Goal: Task Accomplishment & Management: Use online tool/utility

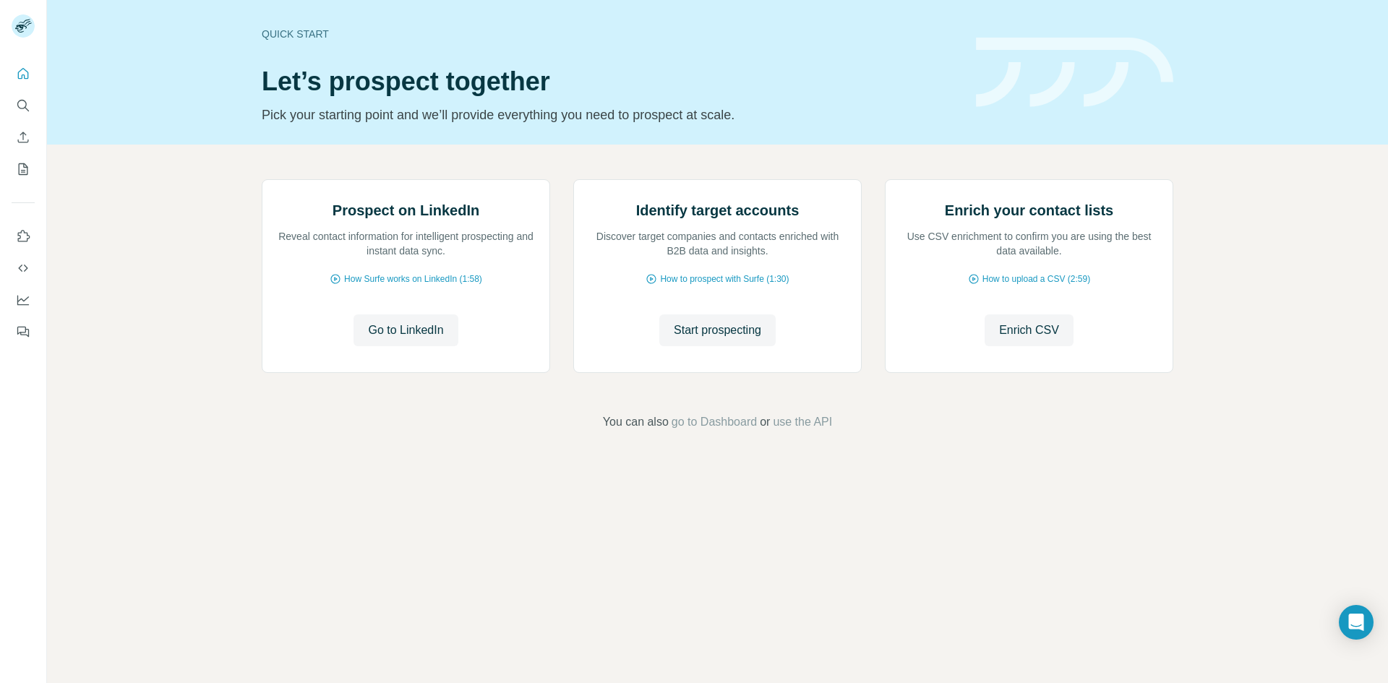
click at [125, 251] on div "Prospect on LinkedIn Reveal contact information for intelligent prospecting and…" at bounding box center [717, 305] width 1341 height 321
click at [388, 339] on span "Go to LinkedIn" at bounding box center [405, 330] width 75 height 17
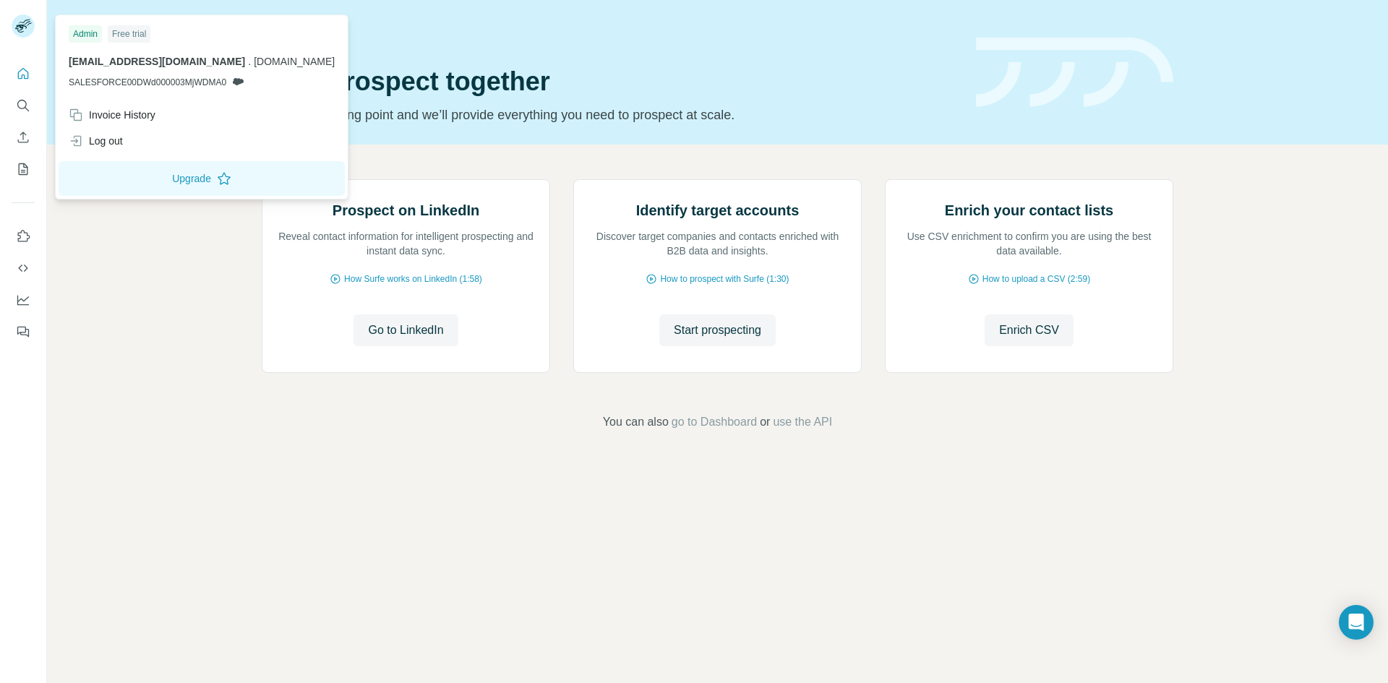
click at [241, 77] on icon at bounding box center [238, 82] width 12 height 12
click at [151, 63] on span "[EMAIL_ADDRESS][DOMAIN_NAME]" at bounding box center [157, 62] width 176 height 12
click at [150, 81] on span "SALESFORCE00DWd000003MjWDMA0" at bounding box center [148, 82] width 158 height 13
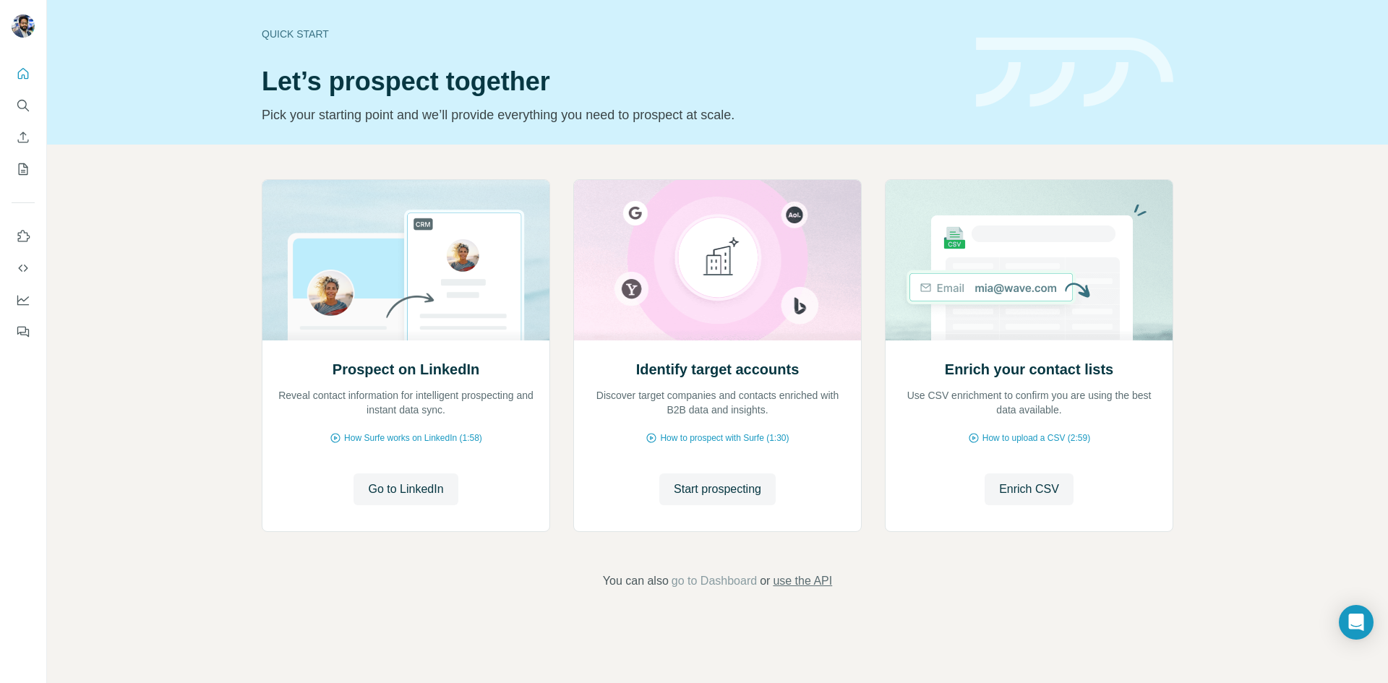
click at [796, 579] on span "use the API" at bounding box center [802, 580] width 59 height 17
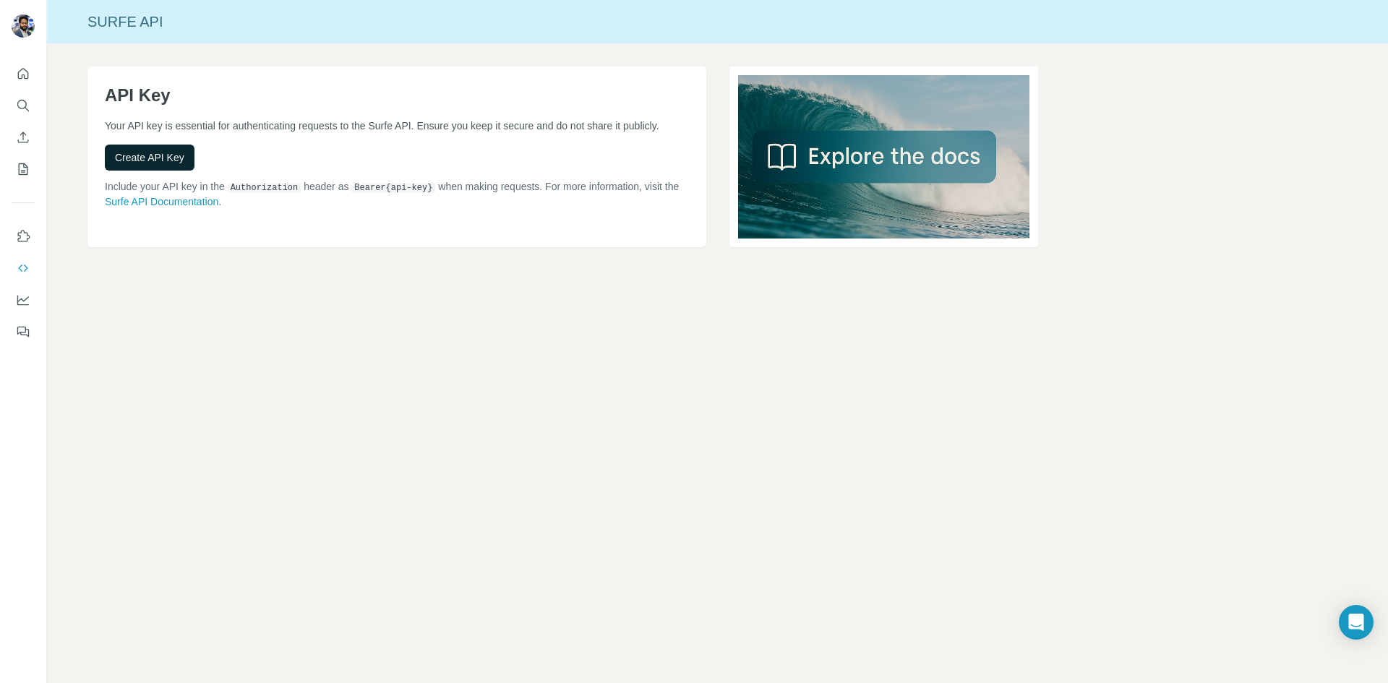
click at [168, 165] on span "Create API Key" at bounding box center [149, 157] width 69 height 14
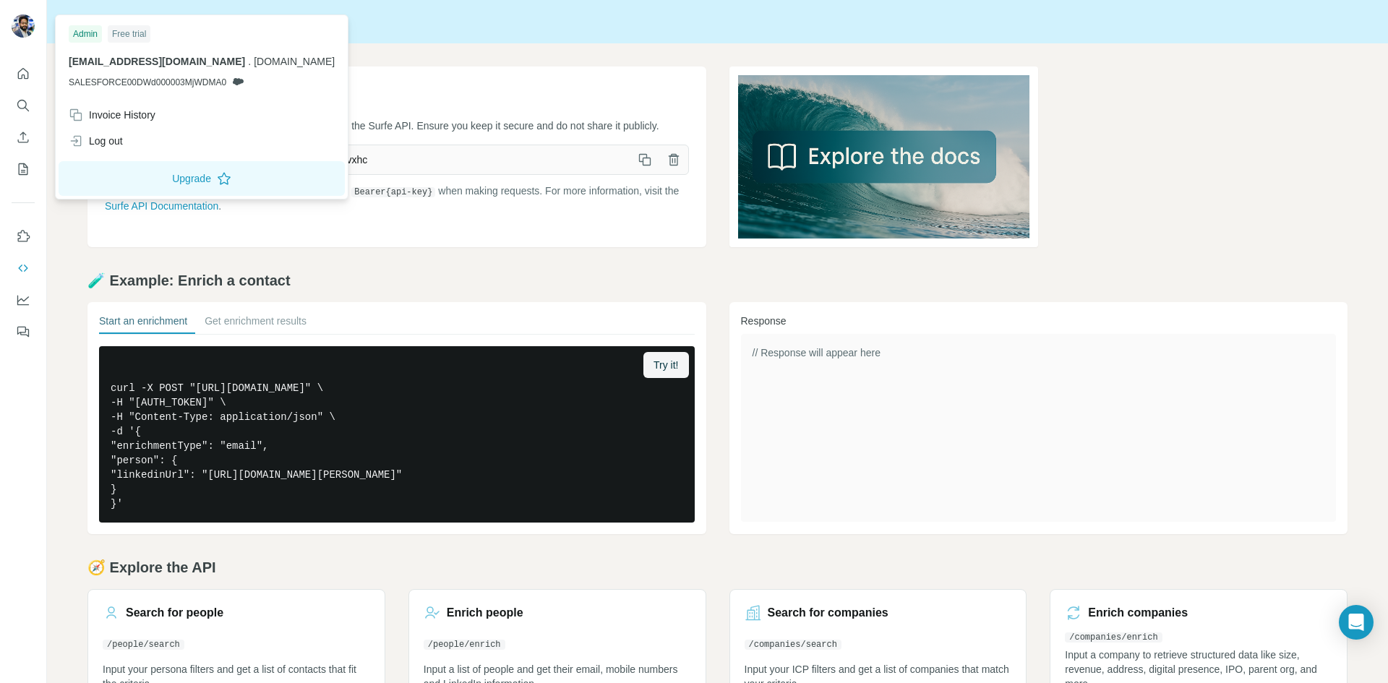
click at [16, 33] on img at bounding box center [23, 25] width 23 height 23
click at [120, 72] on div "shyam.sundar@accops.com . accops.com SALESFORCE00DWd000003MjWDMA0" at bounding box center [202, 71] width 266 height 35
click at [126, 89] on div "Admin Free trial shyam.sundar@accops.com . accops.com SALESFORCE00DWd000003MjWD…" at bounding box center [202, 60] width 286 height 84
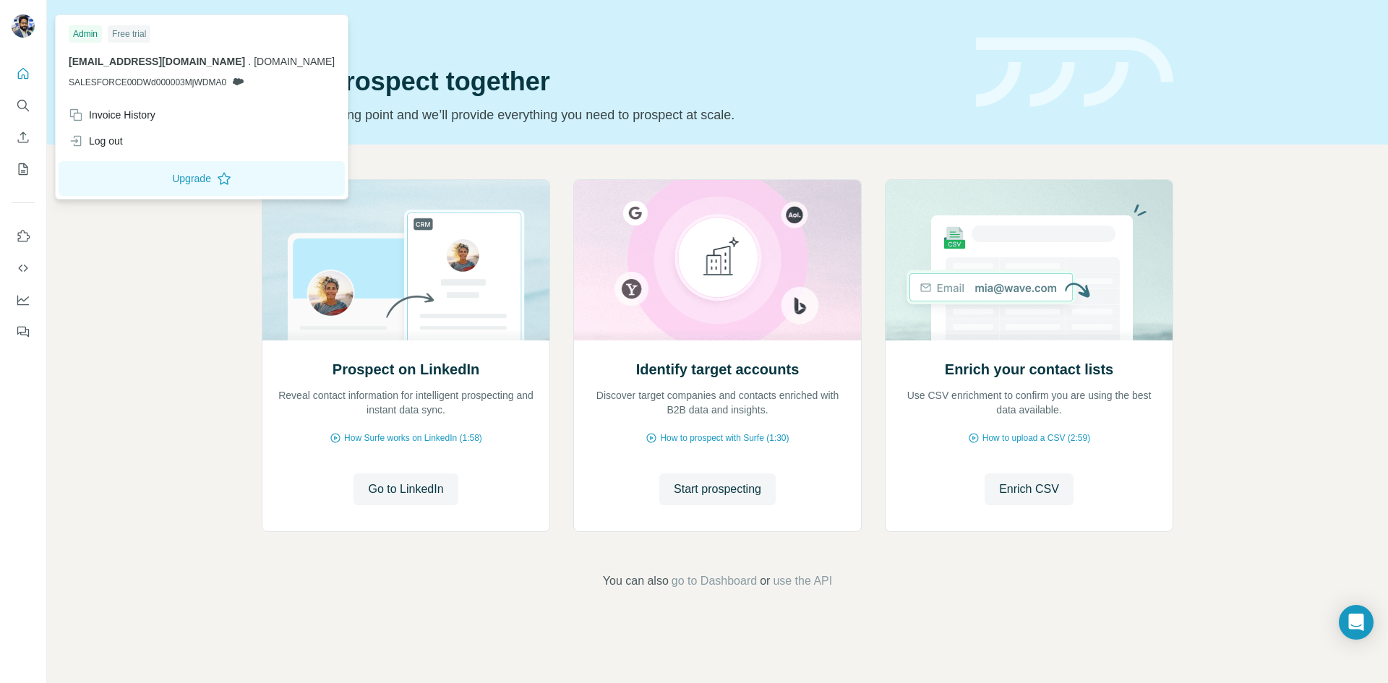
click at [106, 83] on span "SALESFORCE00DWd000003MjWDMA0" at bounding box center [148, 82] width 158 height 13
click at [242, 77] on icon at bounding box center [238, 82] width 12 height 12
click at [145, 37] on div "Free trial" at bounding box center [129, 33] width 43 height 17
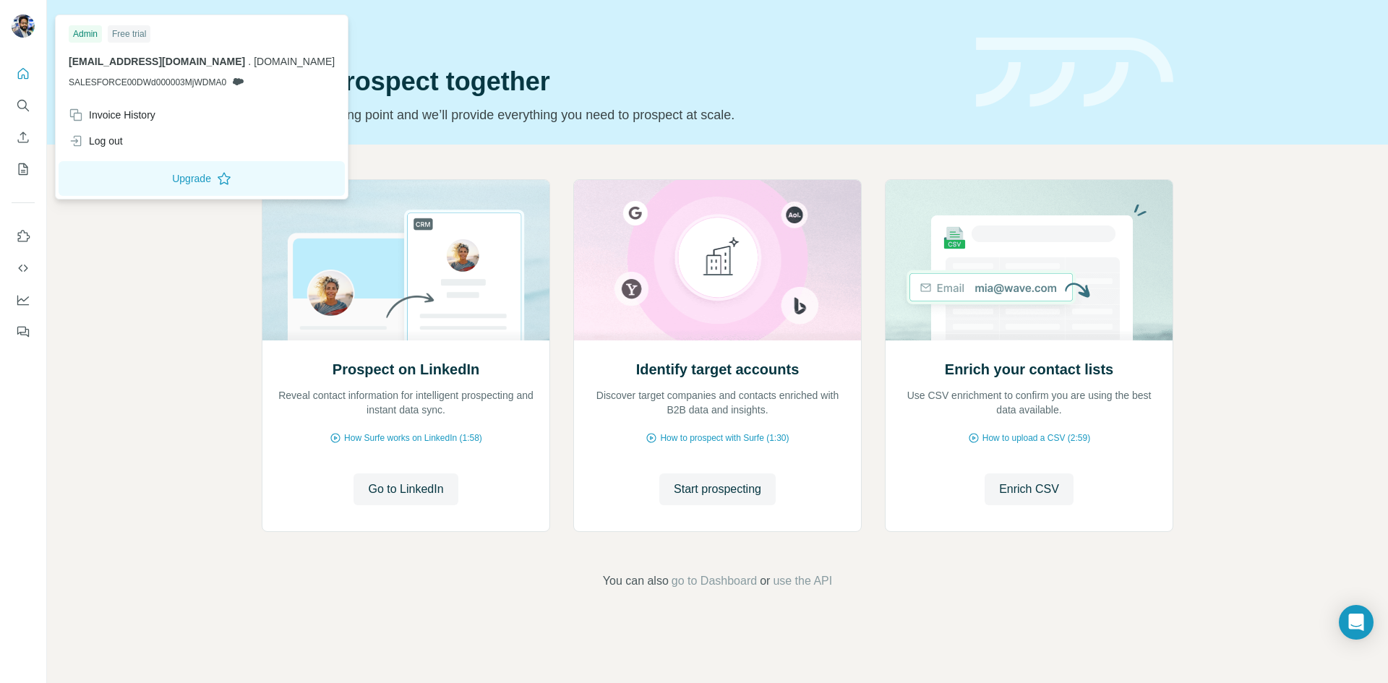
click at [87, 35] on div "Admin" at bounding box center [85, 33] width 33 height 17
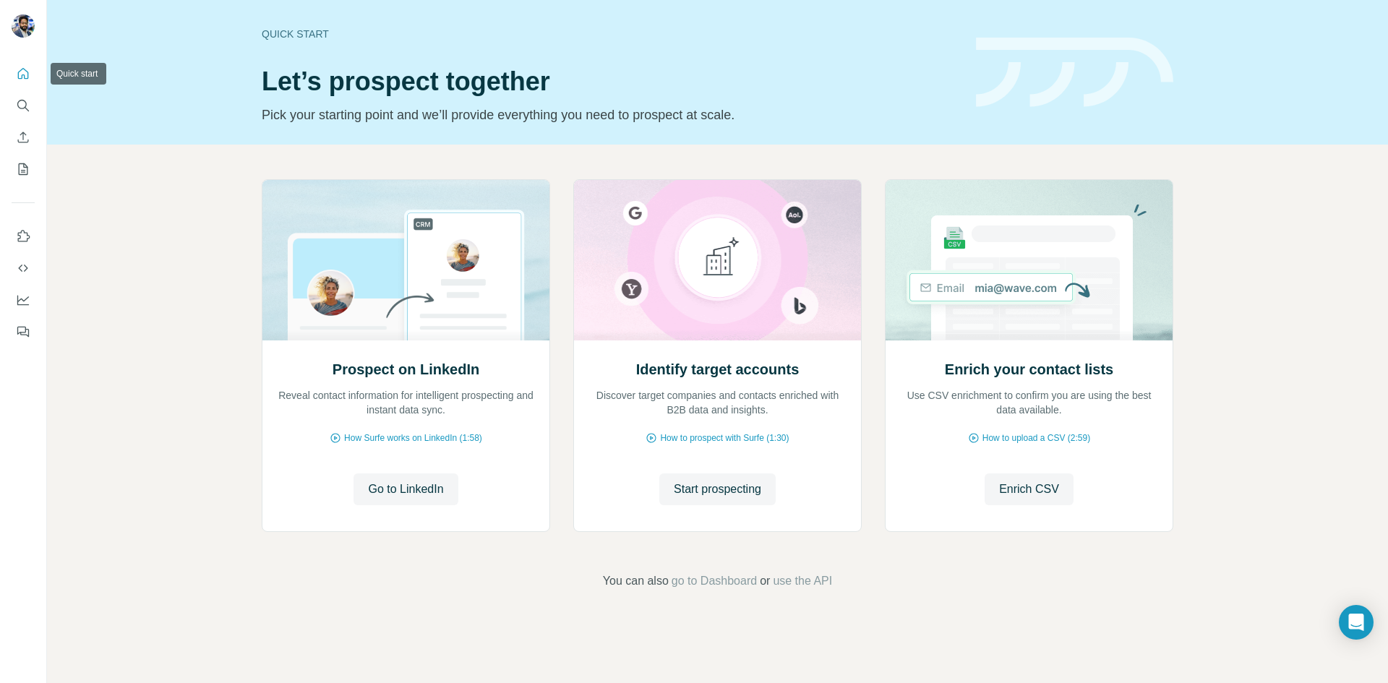
click at [30, 72] on icon "Quick start" at bounding box center [23, 73] width 14 height 14
click at [17, 173] on icon "My lists" at bounding box center [23, 169] width 14 height 14
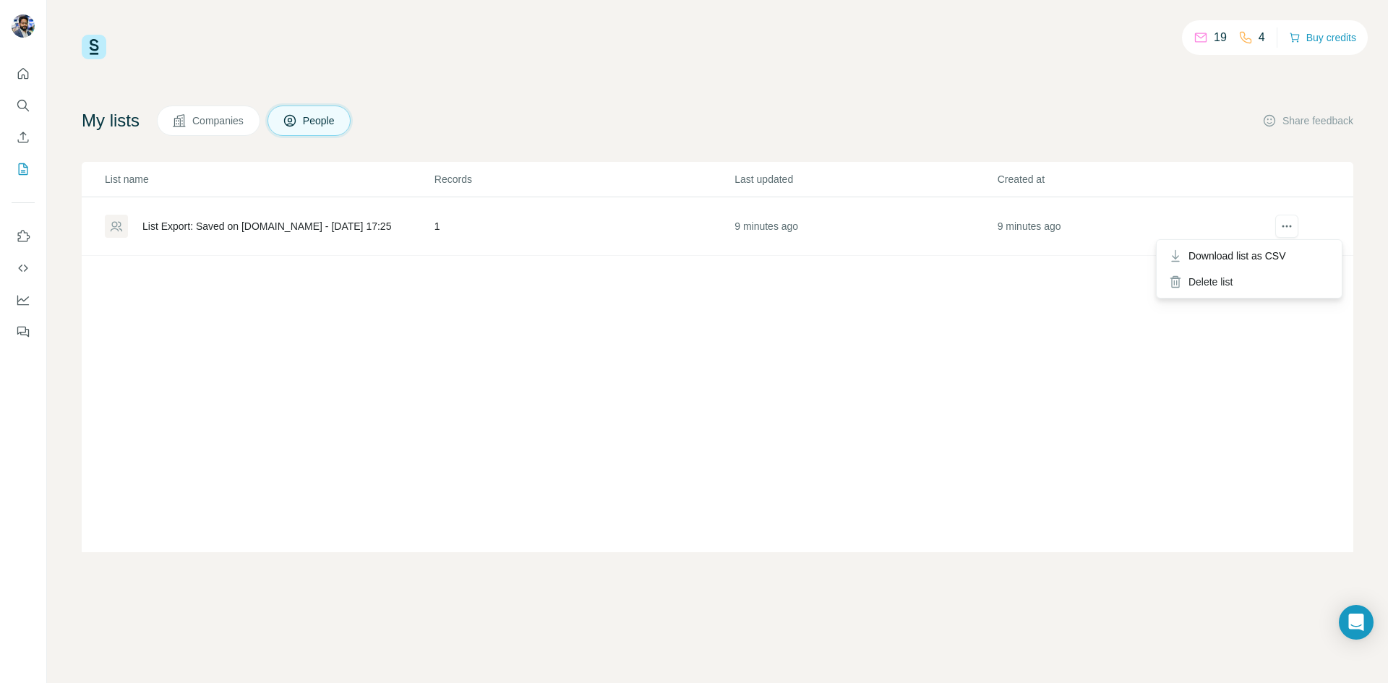
click at [1302, 232] on div at bounding box center [1286, 226] width 53 height 23
click at [710, 395] on div "List name Records Last updated Created at List Export: Saved on [DOMAIN_NAME] -…" at bounding box center [717, 357] width 1271 height 390
click at [183, 225] on div "List Export: Saved on [DOMAIN_NAME] - [DATE] 17:25" at bounding box center [266, 226] width 249 height 14
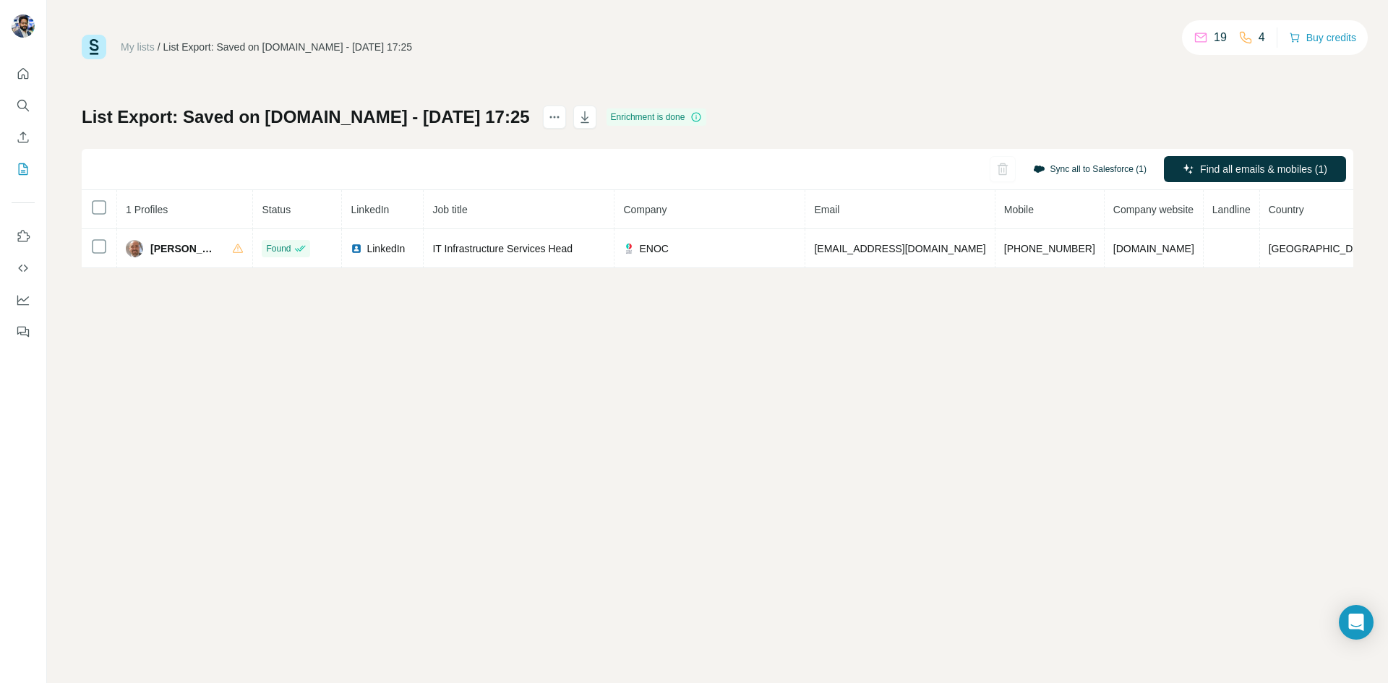
click at [1109, 166] on button "Sync all to Salesforce (1)" at bounding box center [1090, 169] width 134 height 22
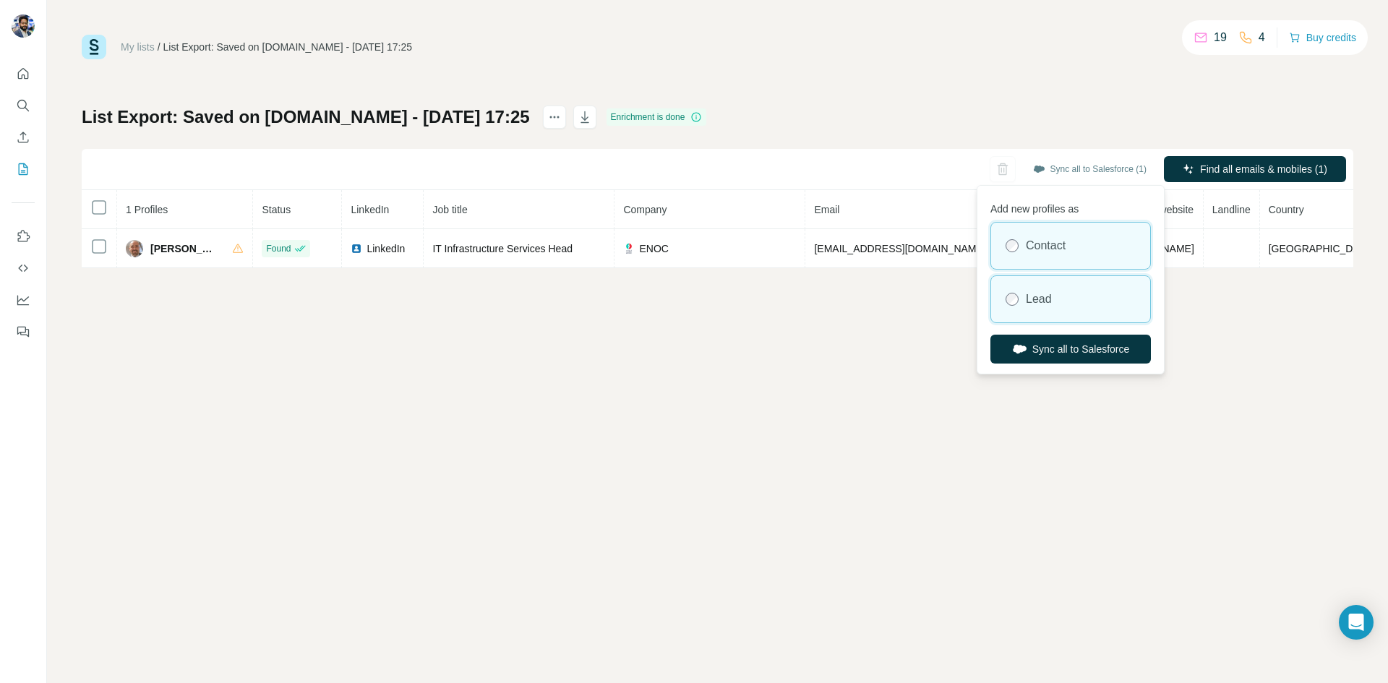
click at [1028, 308] on div "Lead" at bounding box center [1070, 299] width 159 height 46
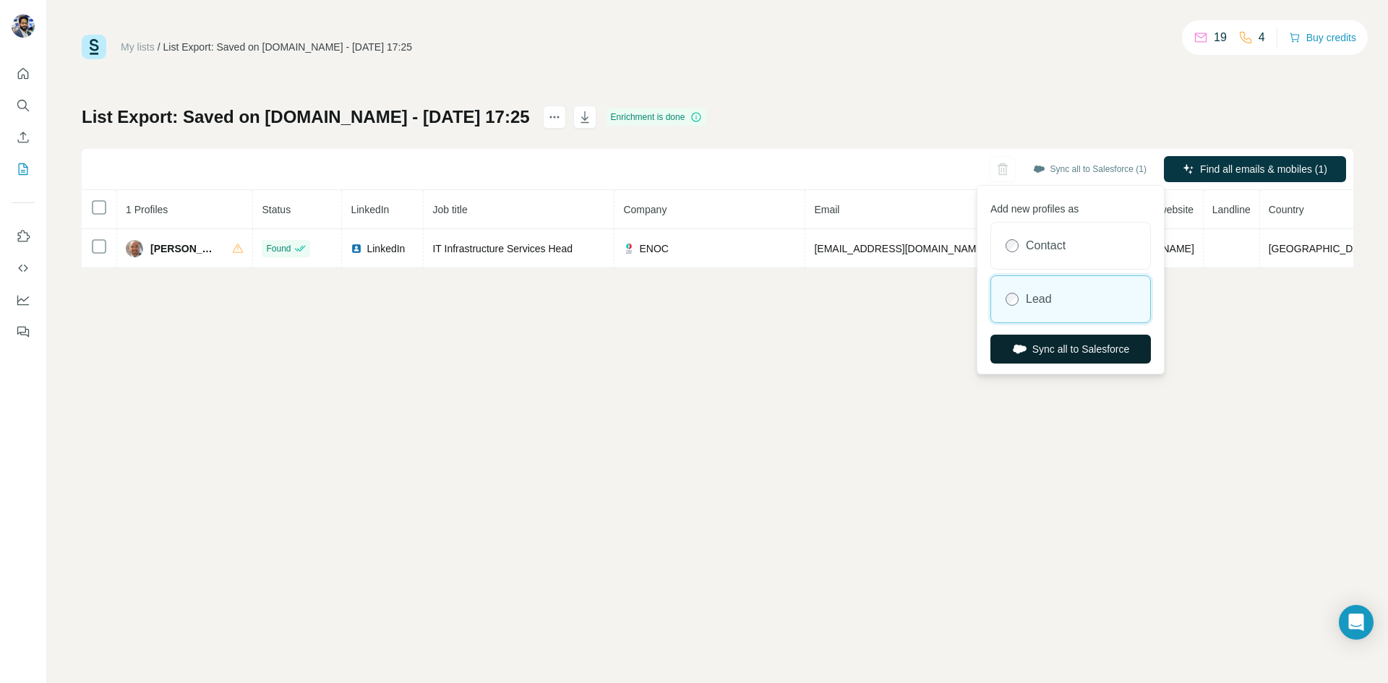
click at [1039, 349] on button "Sync all to Salesforce" at bounding box center [1070, 349] width 160 height 29
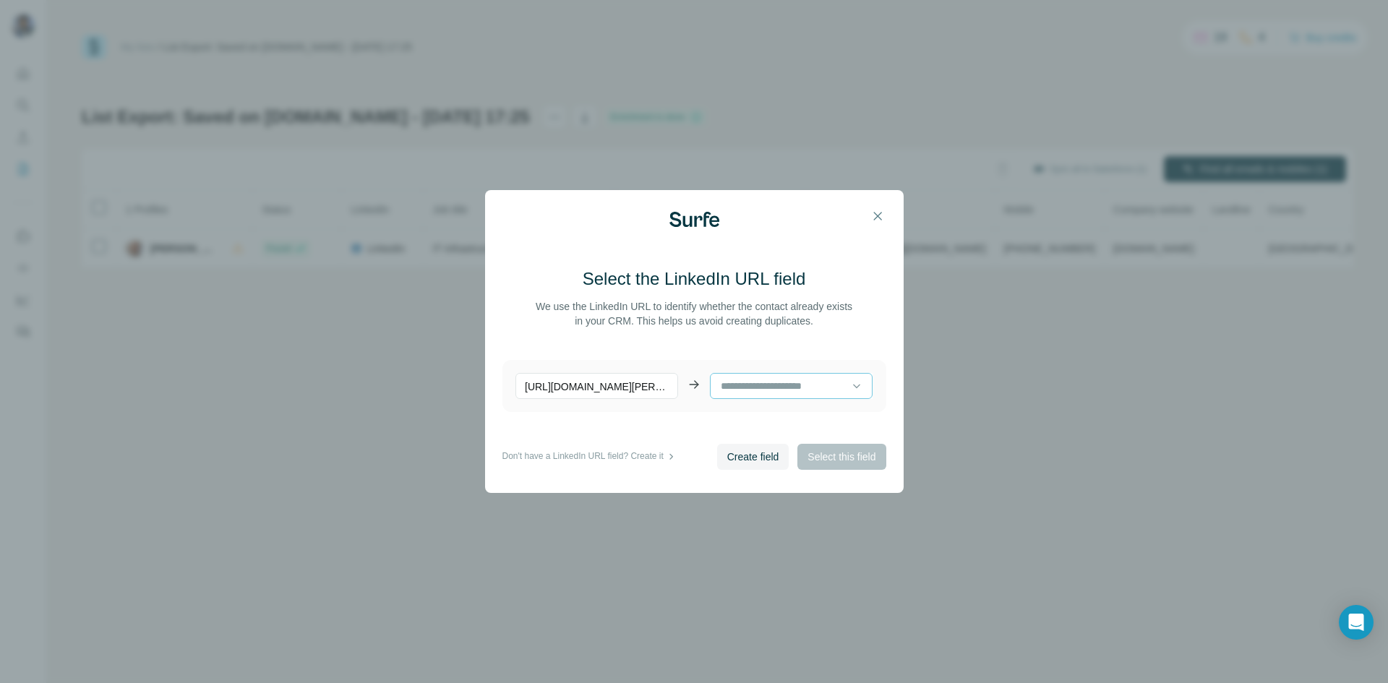
click at [783, 387] on input at bounding box center [785, 386] width 132 height 16
click at [656, 442] on main "Select the LinkedIn URL field We use the LinkedIn URL to identify whether the c…" at bounding box center [694, 355] width 384 height 176
click at [757, 454] on span "Create field" at bounding box center [753, 457] width 52 height 14
click at [849, 394] on div at bounding box center [856, 386] width 14 height 26
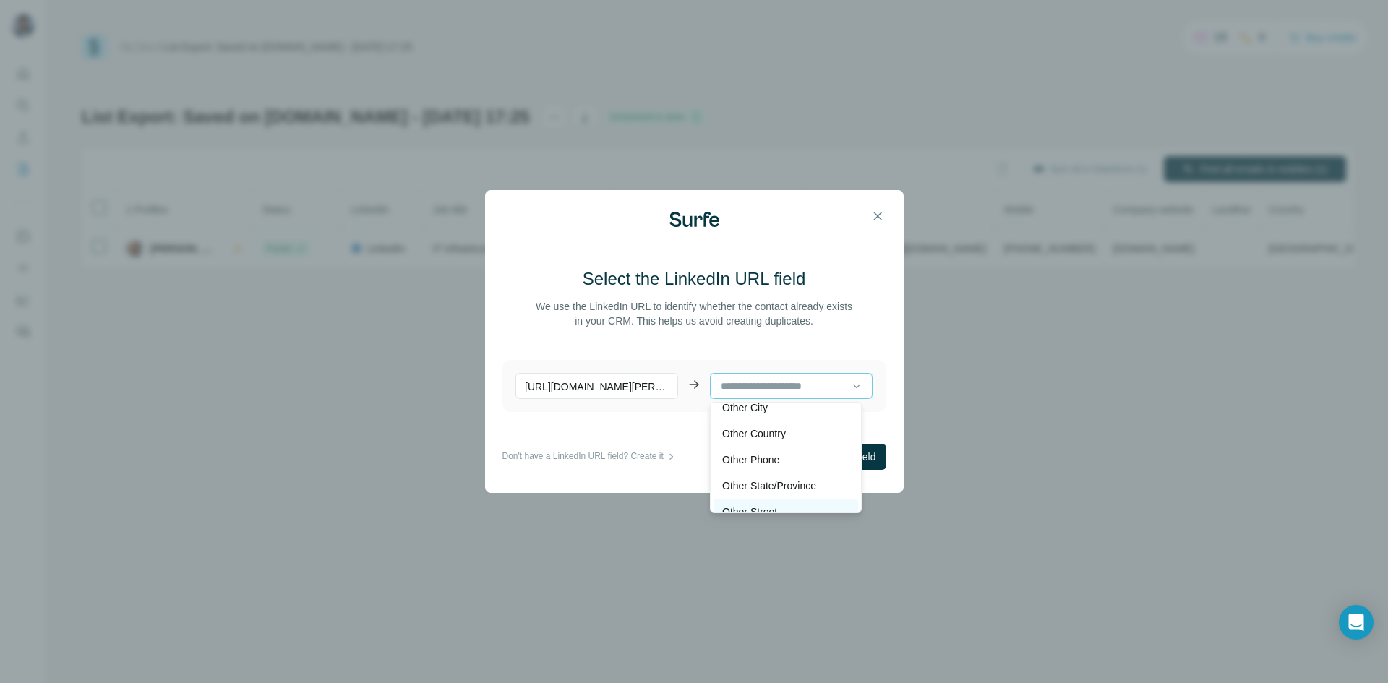
scroll to position [480, 0]
click at [793, 439] on div "Other City" at bounding box center [785, 433] width 127 height 14
click at [816, 456] on span "Select this field" at bounding box center [841, 457] width 68 height 14
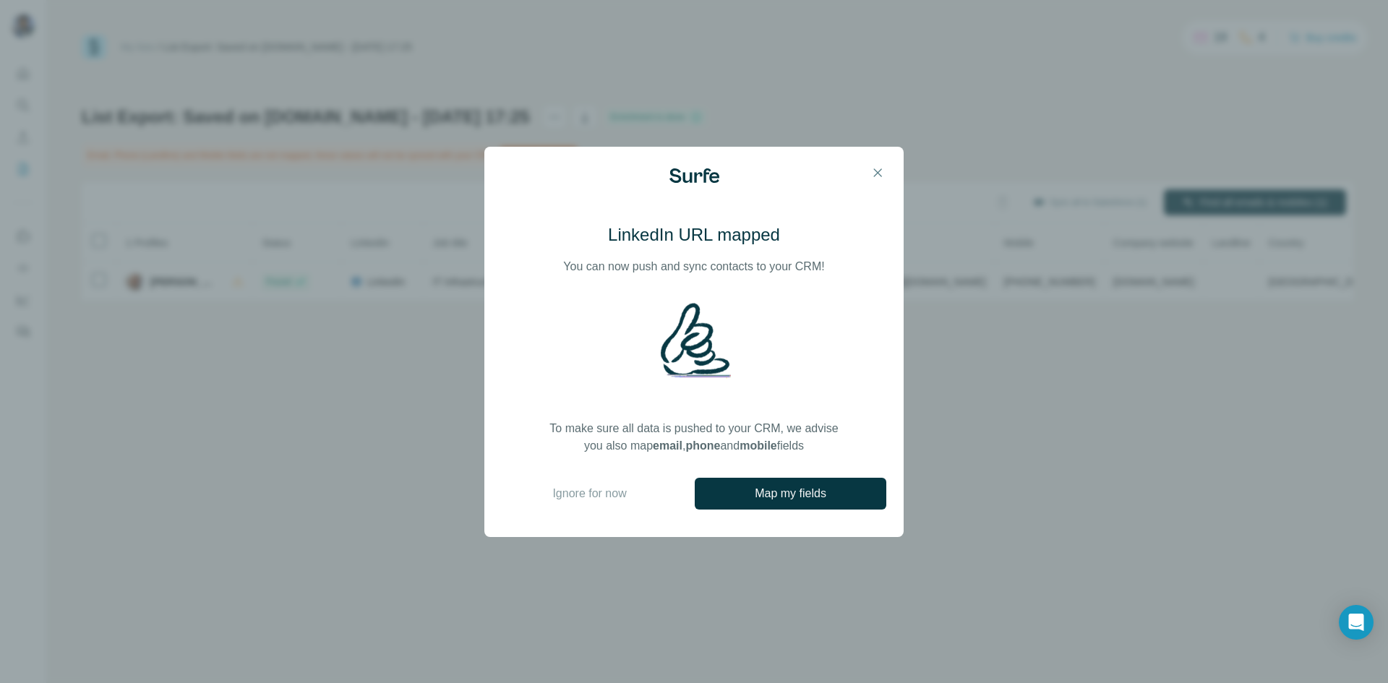
click at [786, 500] on span "Map my fields" at bounding box center [791, 493] width 72 height 17
click at [877, 171] on icon "button" at bounding box center [877, 173] width 14 height 14
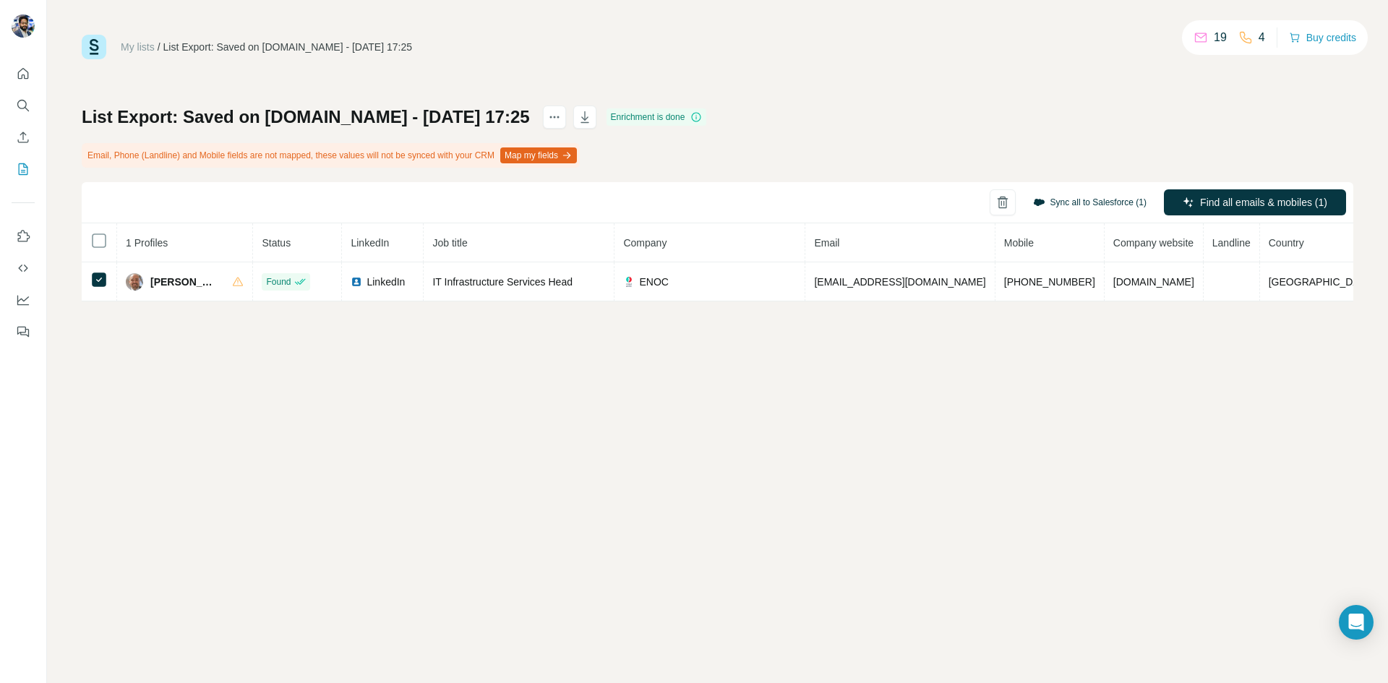
click at [1075, 198] on button "Sync all to Salesforce (1)" at bounding box center [1090, 203] width 134 height 22
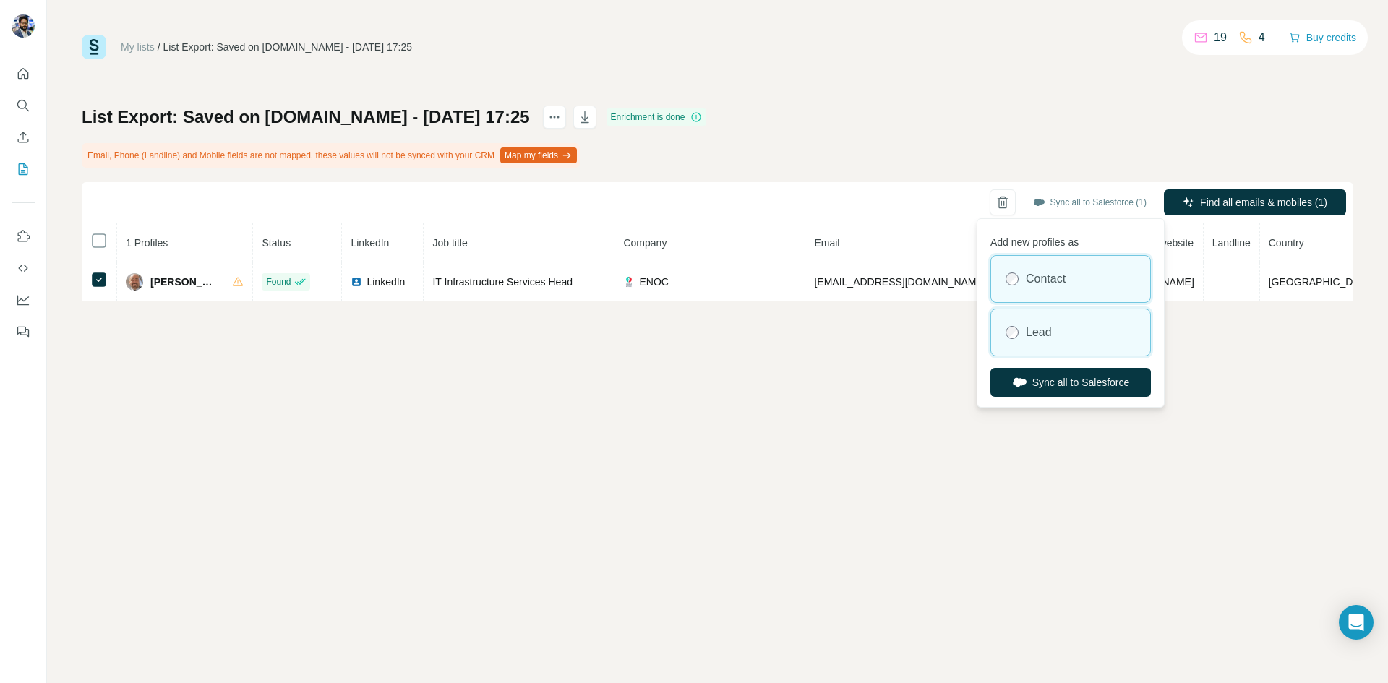
click at [1041, 334] on label "Lead" at bounding box center [1039, 332] width 26 height 17
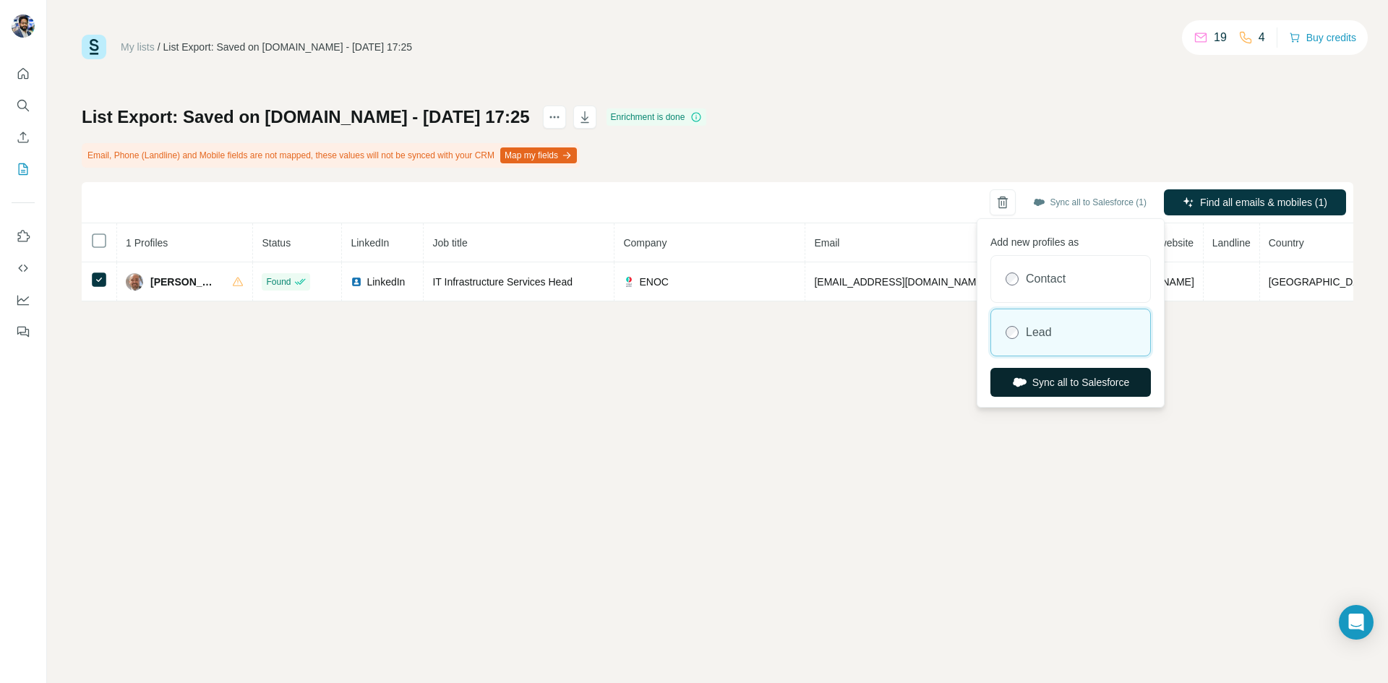
click at [1047, 384] on button "Sync all to Salesforce" at bounding box center [1070, 382] width 160 height 29
